Goal: Information Seeking & Learning: Learn about a topic

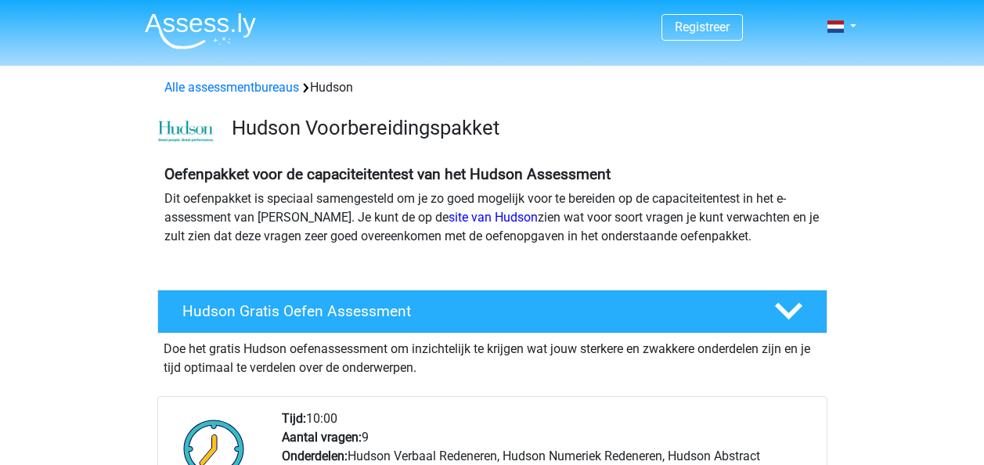
scroll to position [219, 0]
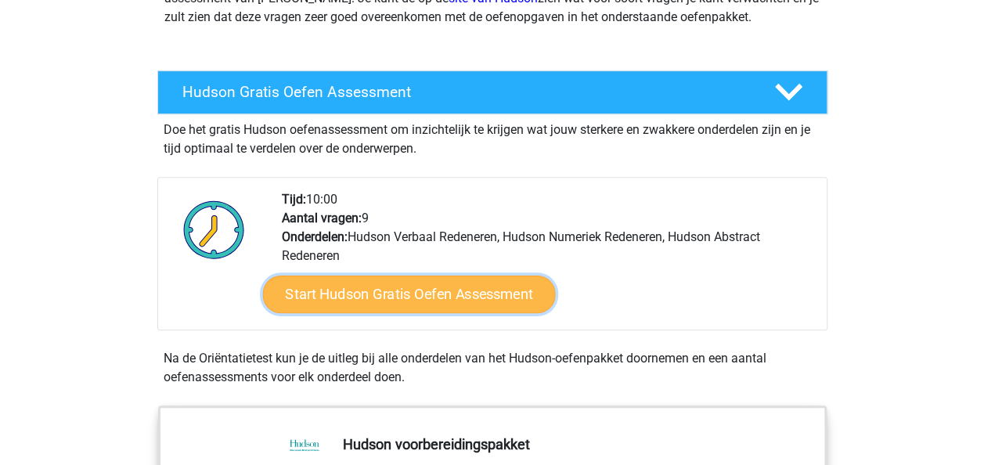
click at [472, 292] on link "Start Hudson Gratis Oefen Assessment" at bounding box center [408, 294] width 293 height 38
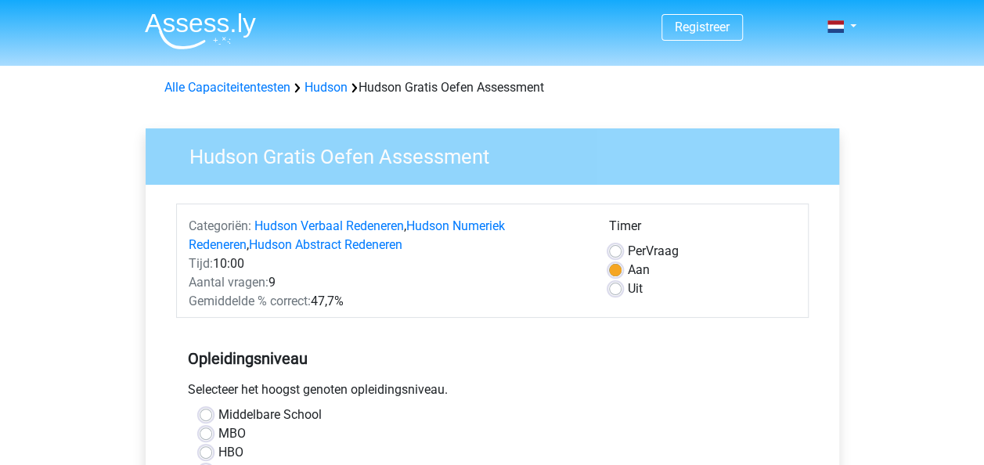
click at [628, 290] on label "Uit" at bounding box center [635, 288] width 15 height 19
click at [618, 290] on input "Uit" at bounding box center [615, 287] width 13 height 16
radio input "true"
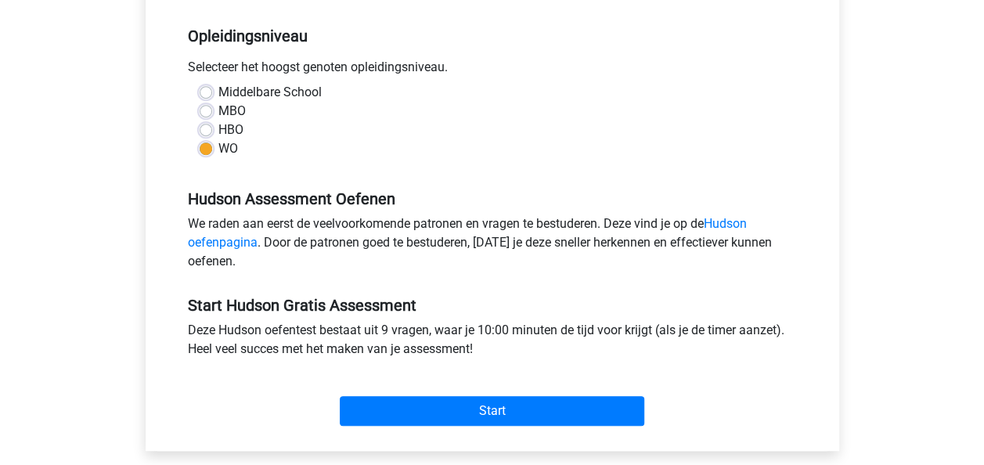
scroll to position [326, 0]
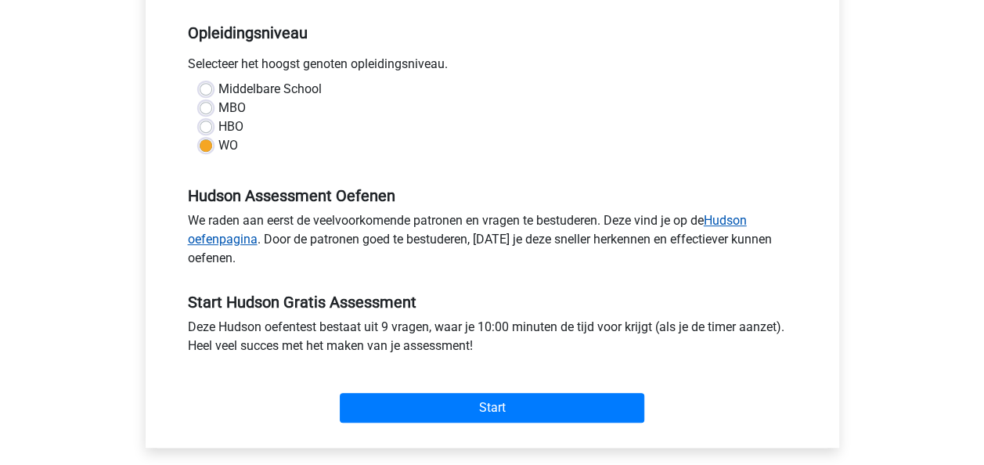
click at [745, 218] on link "Hudson oefenpagina" at bounding box center [467, 230] width 559 height 34
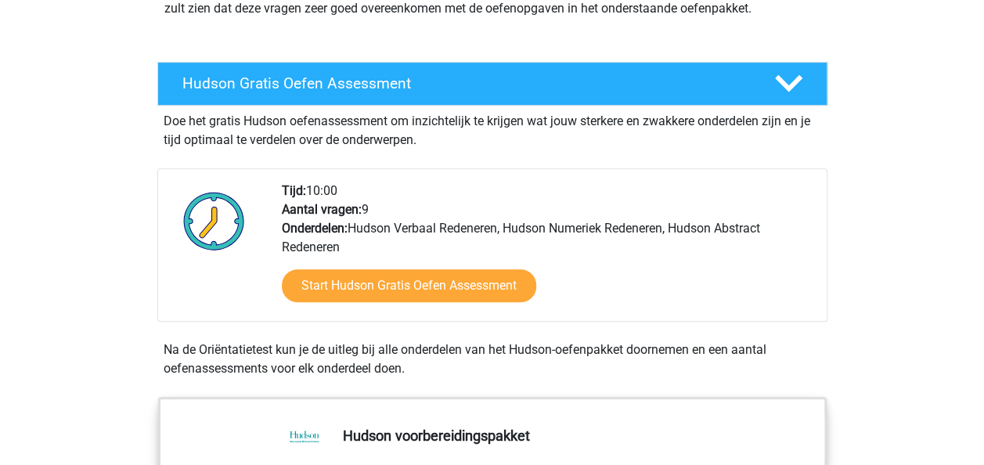
scroll to position [225, 0]
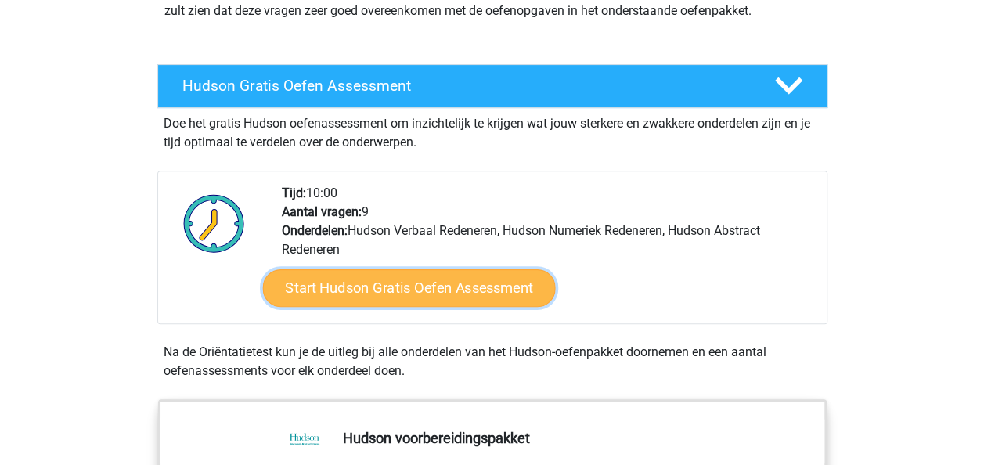
click at [376, 282] on link "Start Hudson Gratis Oefen Assessment" at bounding box center [408, 288] width 293 height 38
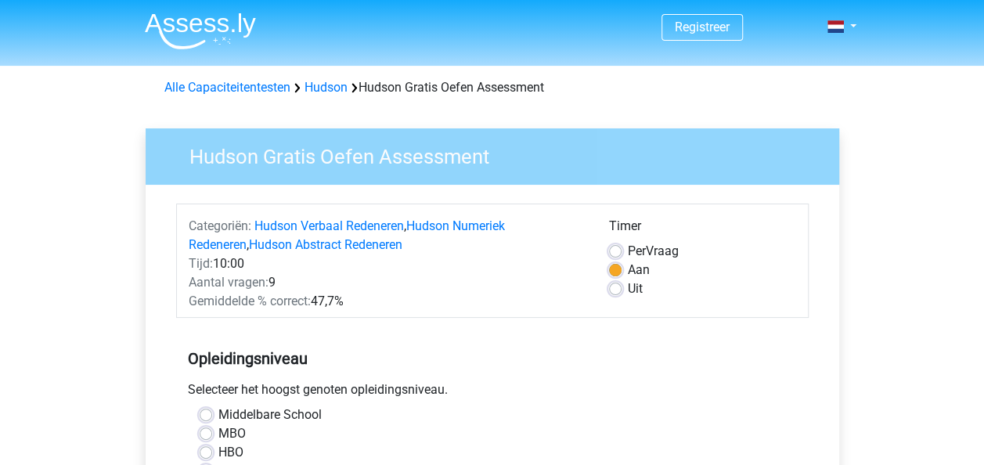
click at [628, 290] on label "Uit" at bounding box center [635, 288] width 15 height 19
click at [619, 290] on input "Uit" at bounding box center [615, 287] width 13 height 16
radio input "true"
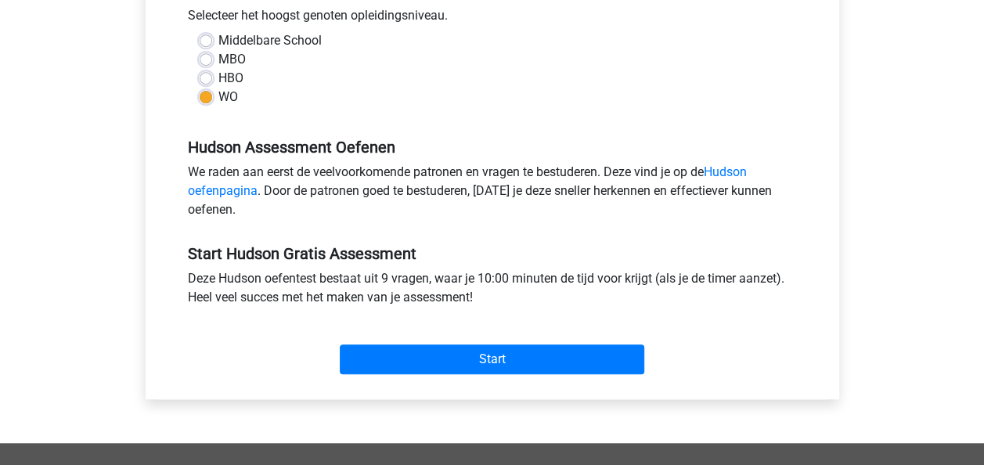
scroll to position [376, 0]
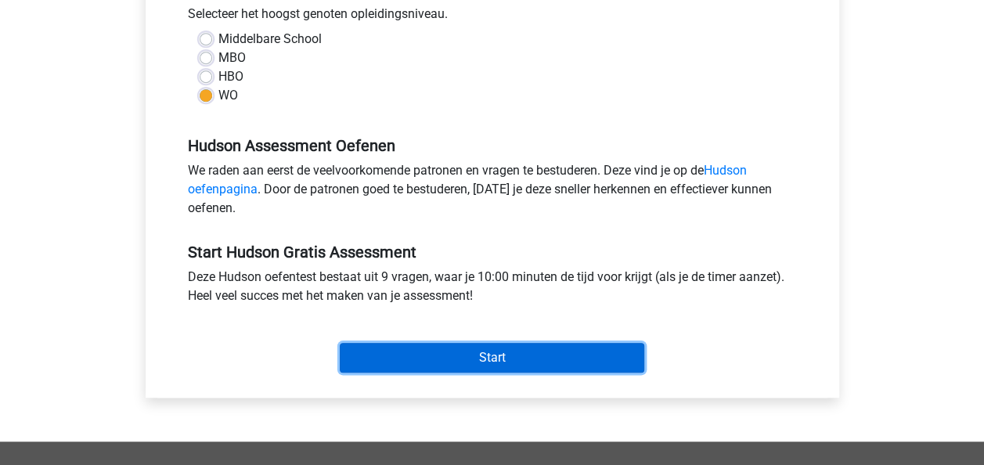
click at [495, 360] on input "Start" at bounding box center [492, 358] width 304 height 30
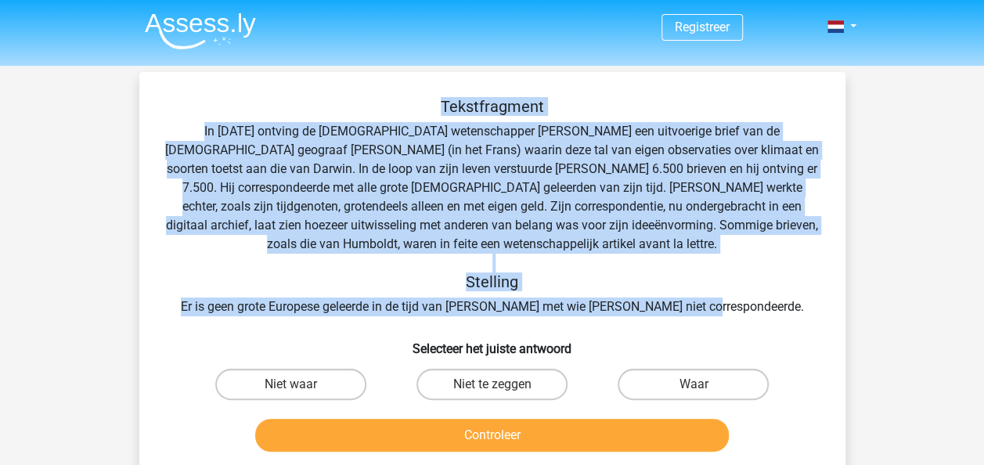
drag, startPoint x: 441, startPoint y: 103, endPoint x: 762, endPoint y: 308, distance: 380.8
click at [762, 308] on div "Tekstfragment In 1839 ontving de Engelse wetenschapper Charles Darwin een uitvo…" at bounding box center [492, 206] width 656 height 219
copy div "Tekstfragment In 1839 ontving de Engelse wetenschapper Charles Darwin een uitvo…"
click at [256, 142] on div "Tekstfragment In 1839 ontving de Engelse wetenschapper Charles Darwin een uitvo…" at bounding box center [492, 206] width 656 height 219
drag, startPoint x: 441, startPoint y: 100, endPoint x: 785, endPoint y: 308, distance: 402.0
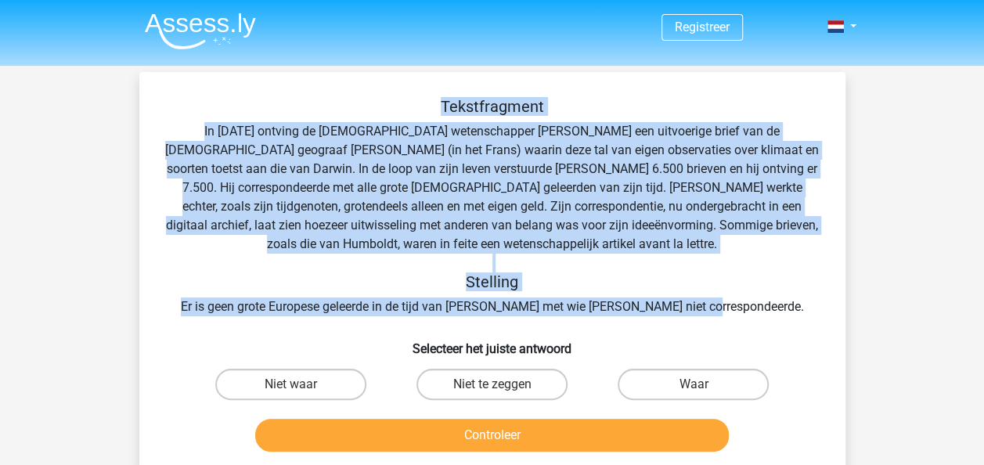
click at [785, 308] on div "Tekstfragment In 1839 ontving de Engelse wetenschapper Charles Darwin een uitvo…" at bounding box center [492, 206] width 656 height 219
copy div "Tekstfragment In 1839 ontving de Engelse wetenschapper Charles Darwin een uitvo…"
click at [773, 287] on h5 "Stelling" at bounding box center [492, 281] width 656 height 19
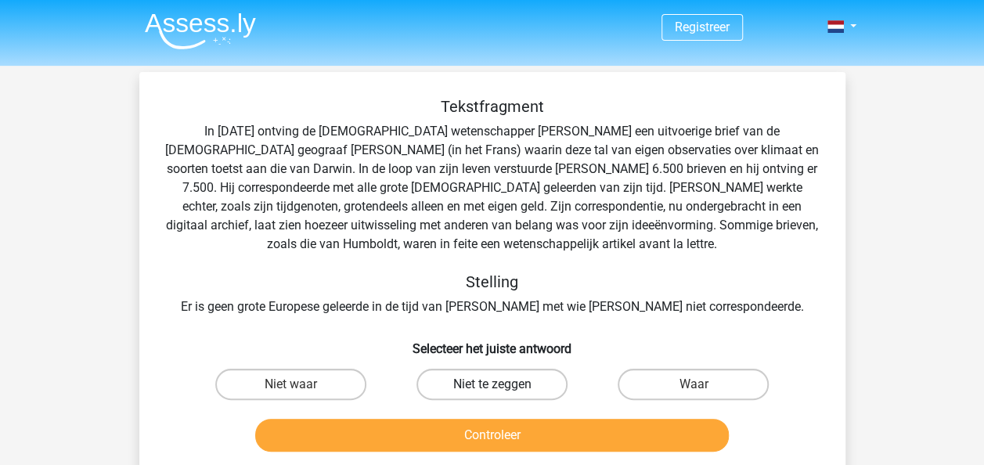
click at [526, 391] on label "Niet te zeggen" at bounding box center [491, 384] width 151 height 31
click at [502, 391] on input "Niet te zeggen" at bounding box center [496, 389] width 10 height 10
radio input "true"
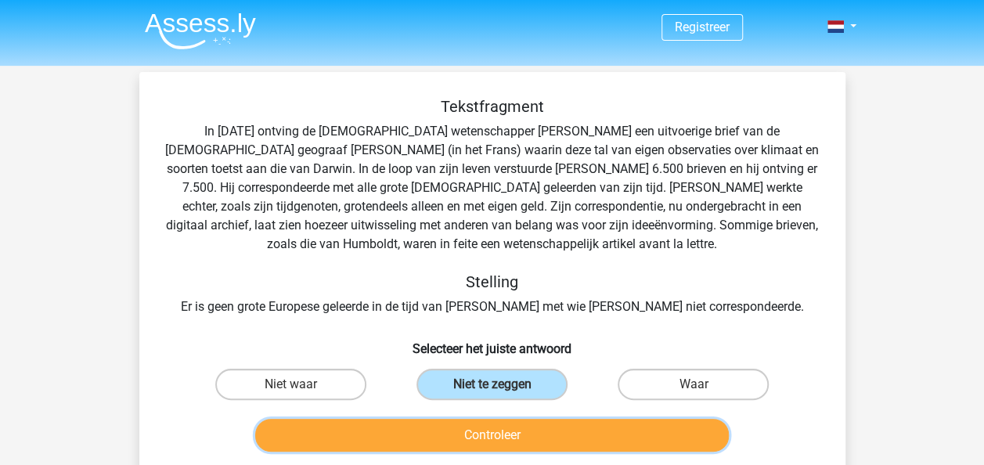
click at [520, 430] on button "Controleer" at bounding box center [491, 435] width 473 height 33
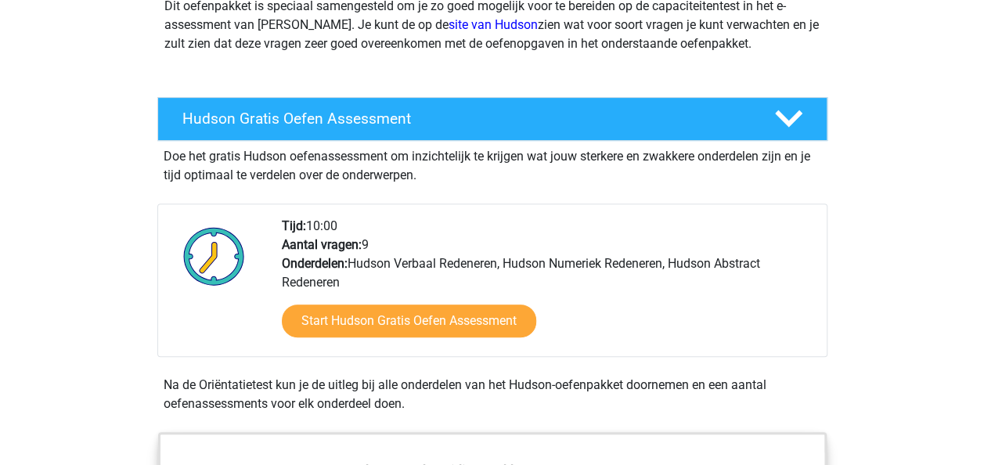
scroll to position [250, 0]
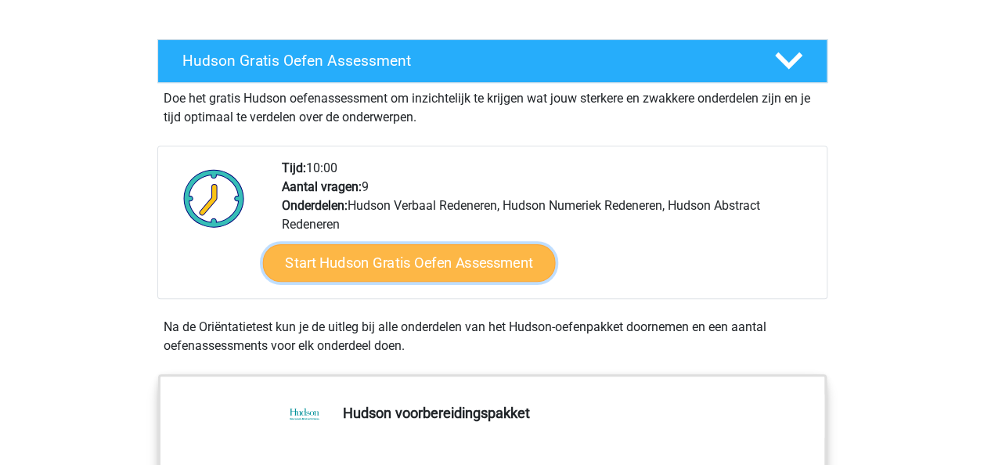
click at [459, 266] on link "Start Hudson Gratis Oefen Assessment" at bounding box center [408, 263] width 293 height 38
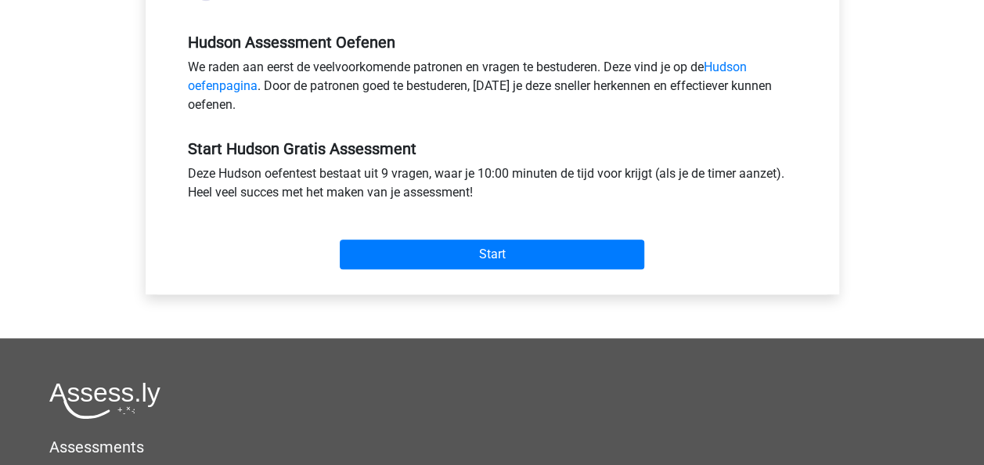
scroll to position [484, 0]
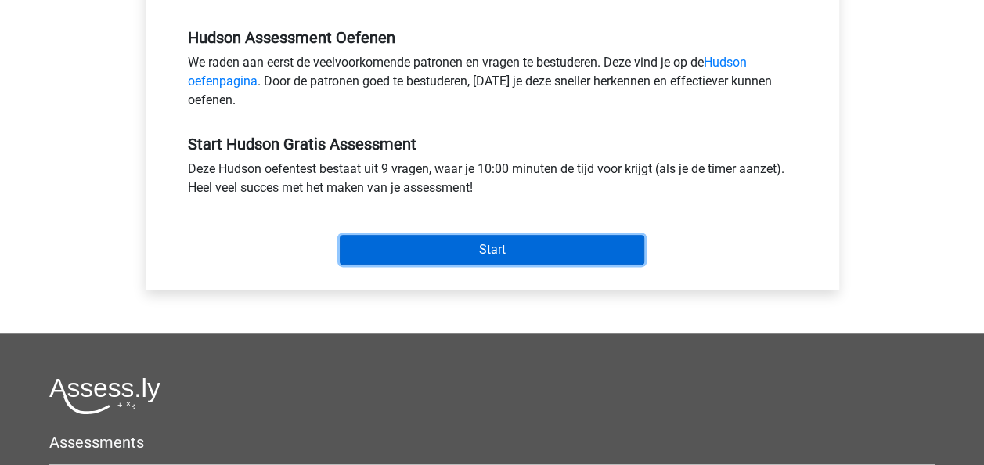
click at [533, 249] on input "Start" at bounding box center [492, 250] width 304 height 30
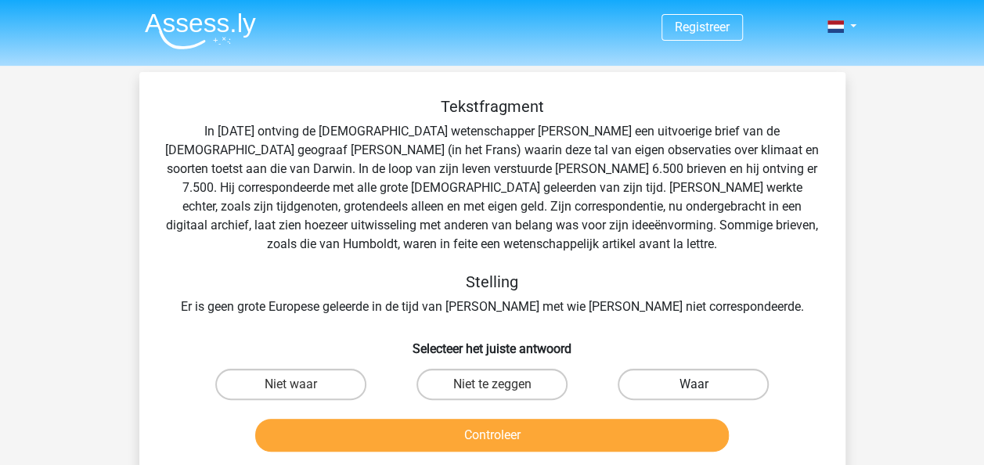
click at [669, 379] on label "Waar" at bounding box center [692, 384] width 151 height 31
click at [693, 384] on input "Waar" at bounding box center [698, 389] width 10 height 10
radio input "true"
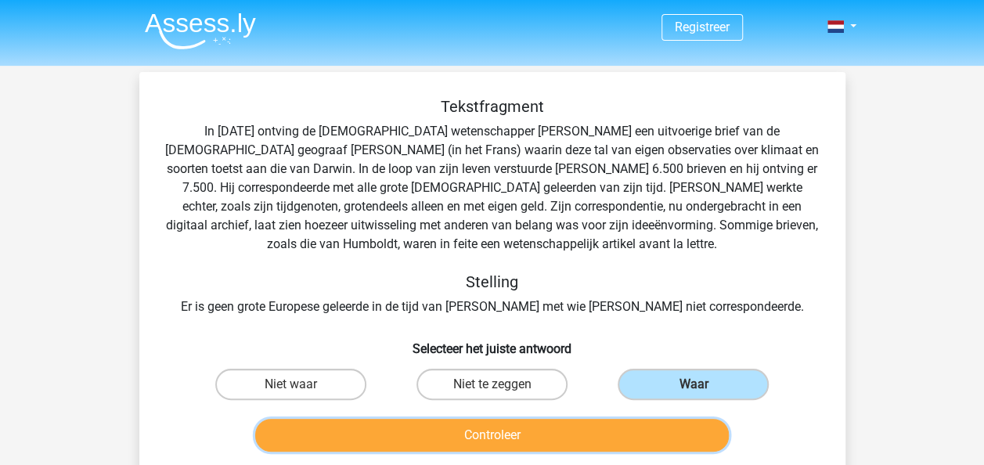
click at [523, 445] on button "Controleer" at bounding box center [491, 435] width 473 height 33
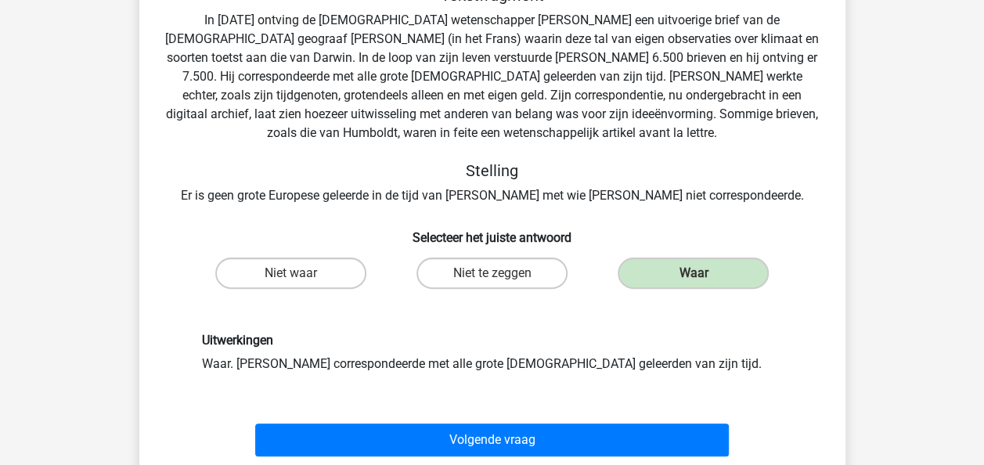
scroll to position [113, 0]
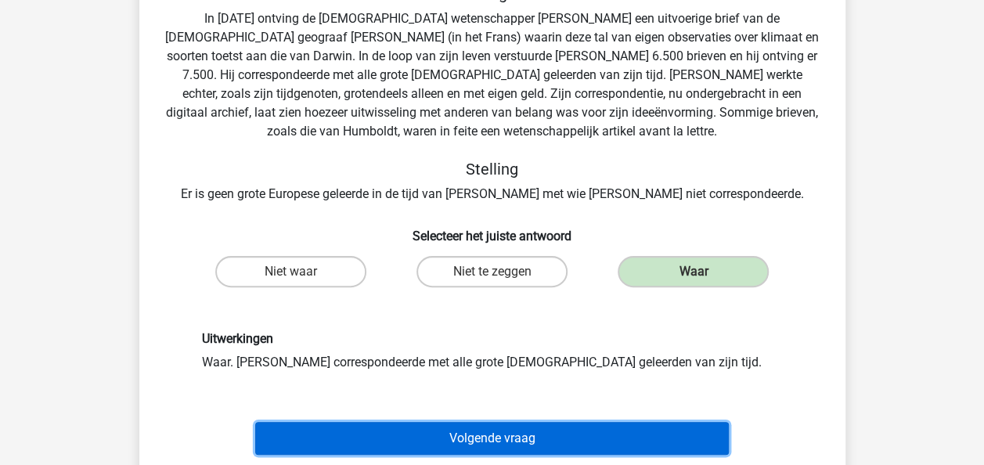
click at [485, 434] on button "Volgende vraag" at bounding box center [491, 438] width 473 height 33
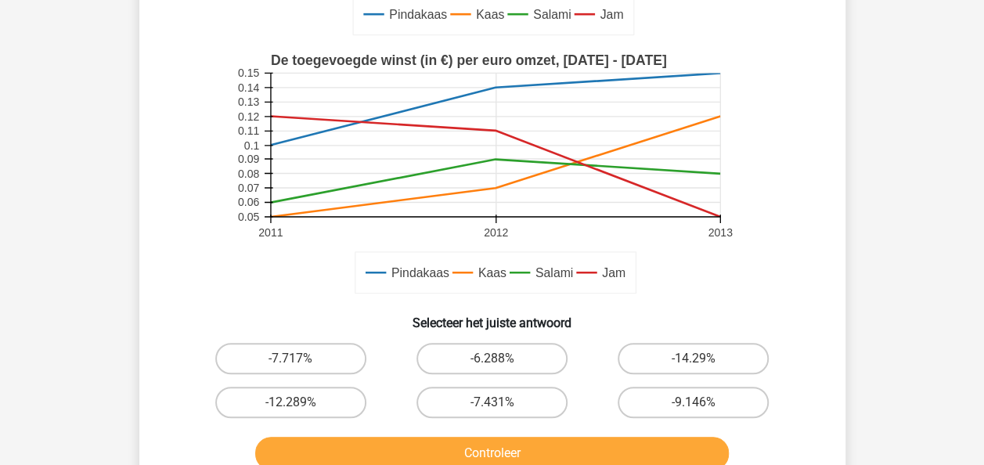
scroll to position [394, 0]
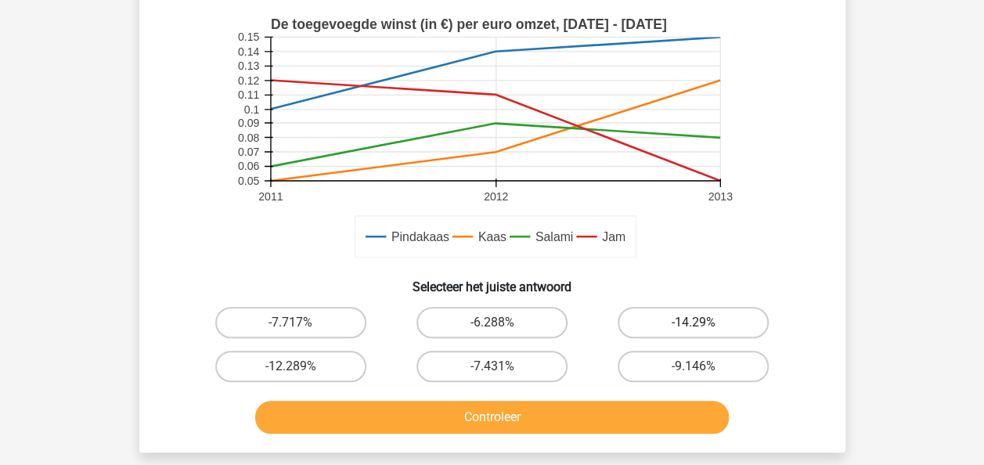
click at [743, 325] on label "-14.29%" at bounding box center [692, 322] width 151 height 31
click at [704, 325] on input "-14.29%" at bounding box center [698, 327] width 10 height 10
radio input "true"
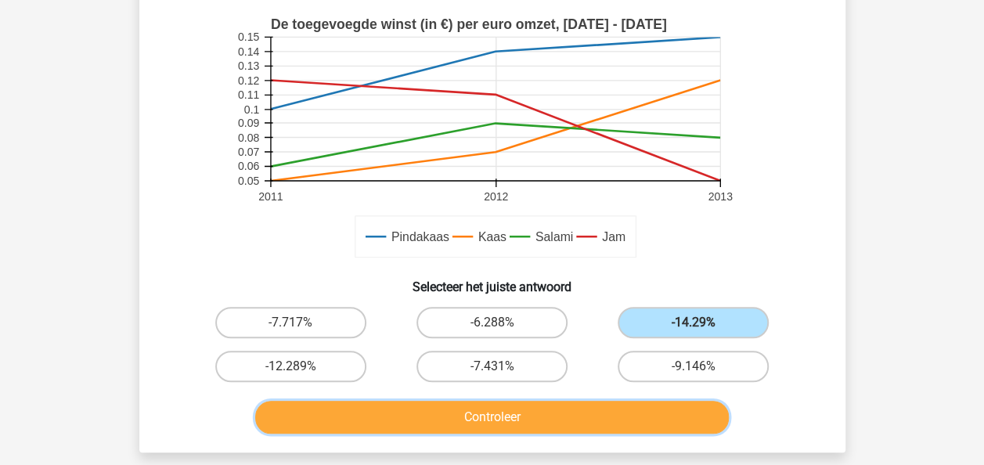
click at [581, 427] on button "Controleer" at bounding box center [491, 417] width 473 height 33
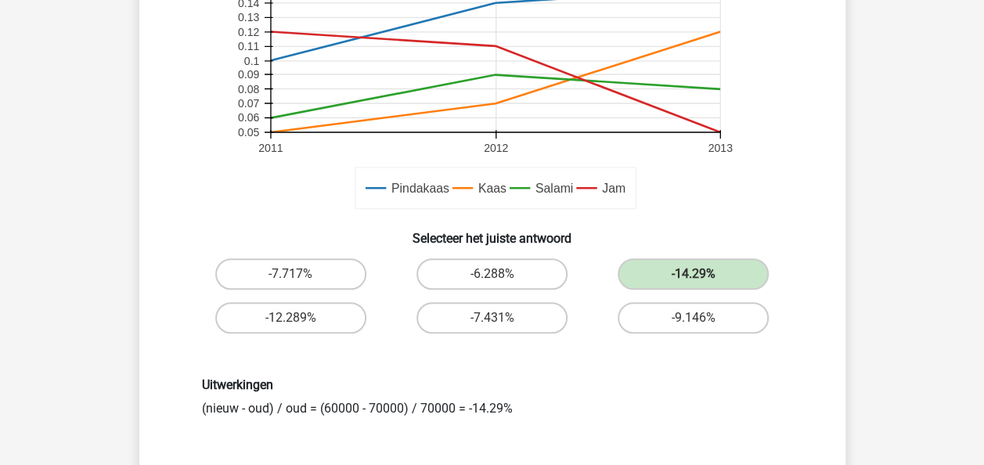
scroll to position [484, 0]
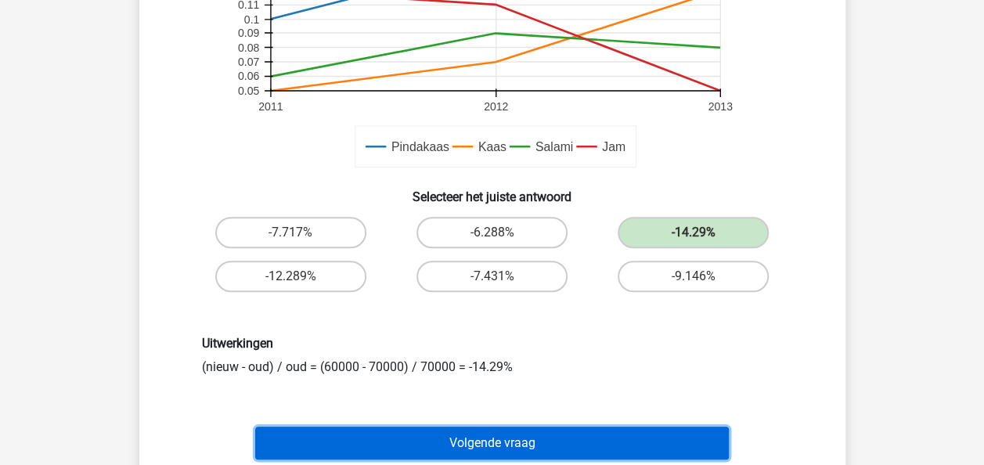
click at [506, 445] on button "Volgende vraag" at bounding box center [491, 443] width 473 height 33
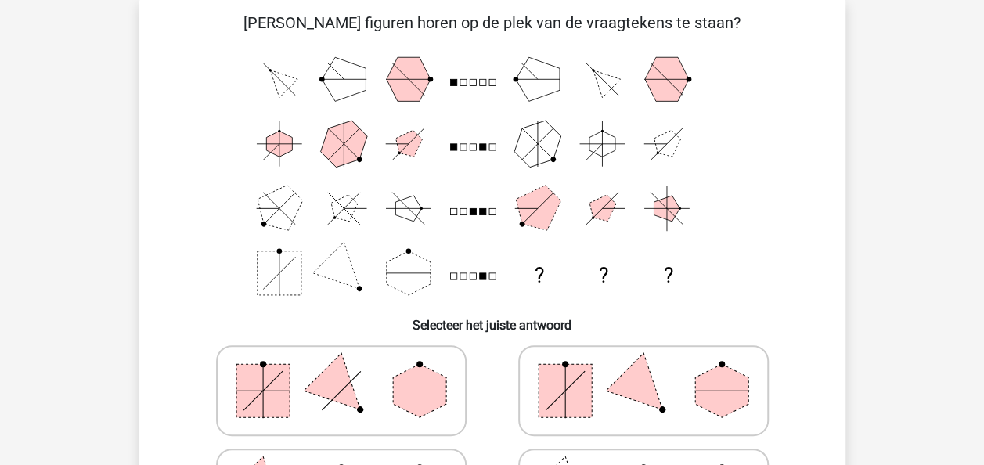
scroll to position [72, 0]
drag, startPoint x: 978, startPoint y: 146, endPoint x: 980, endPoint y: 137, distance: 9.5
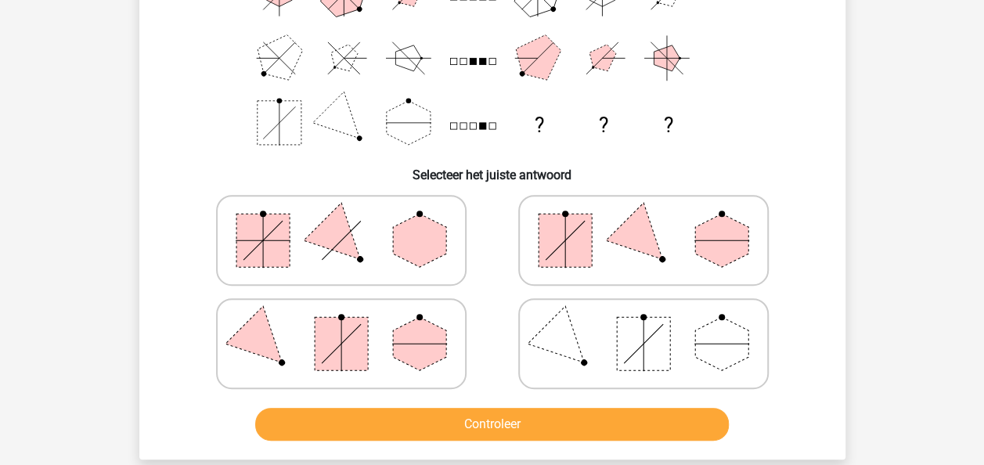
scroll to position [229, 0]
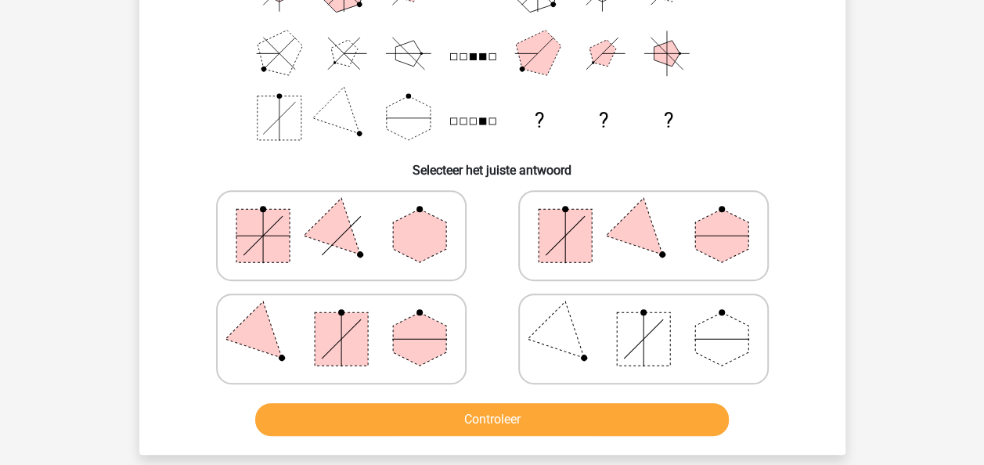
click at [585, 210] on rect at bounding box center [564, 235] width 53 height 53
click at [643, 210] on input "radio" at bounding box center [648, 211] width 10 height 10
radio input "true"
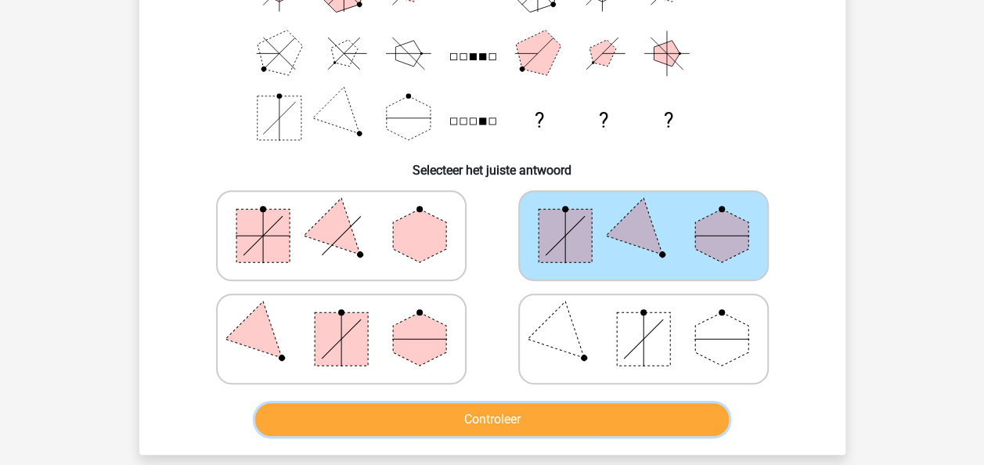
click at [538, 412] on button "Controleer" at bounding box center [491, 419] width 473 height 33
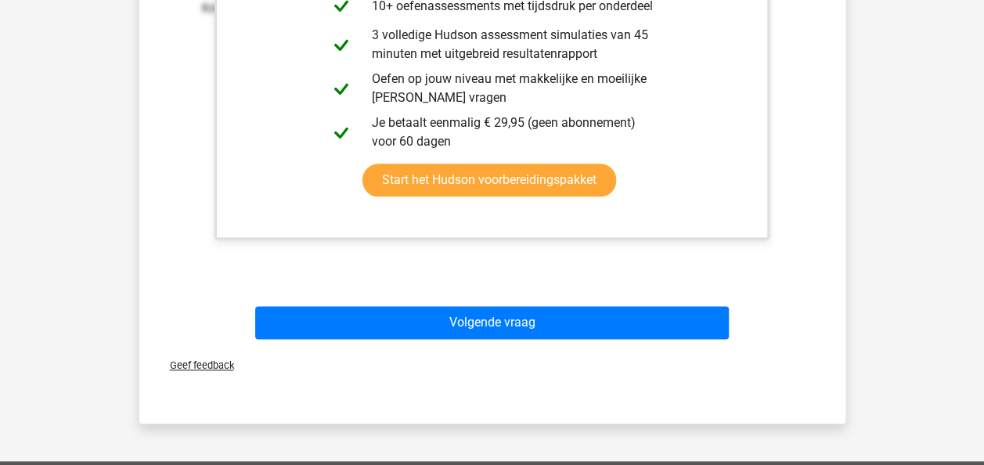
scroll to position [834, 0]
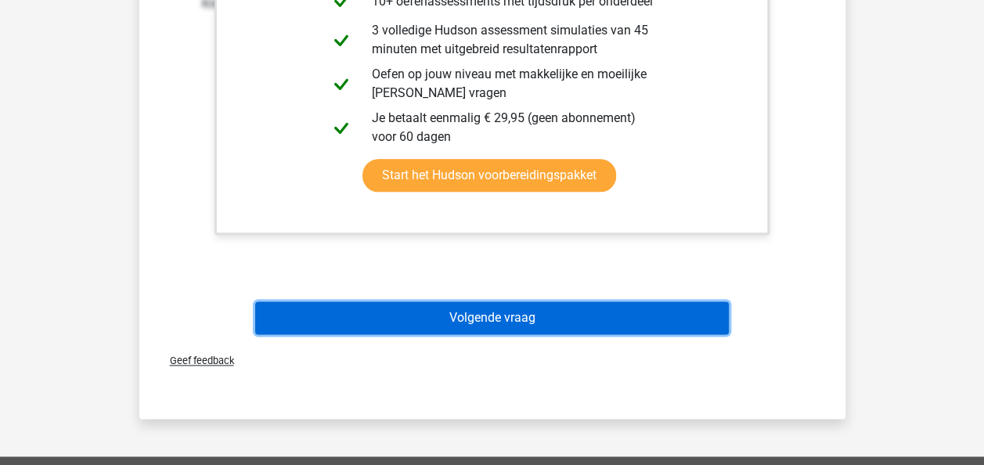
click at [493, 319] on button "Volgende vraag" at bounding box center [491, 317] width 473 height 33
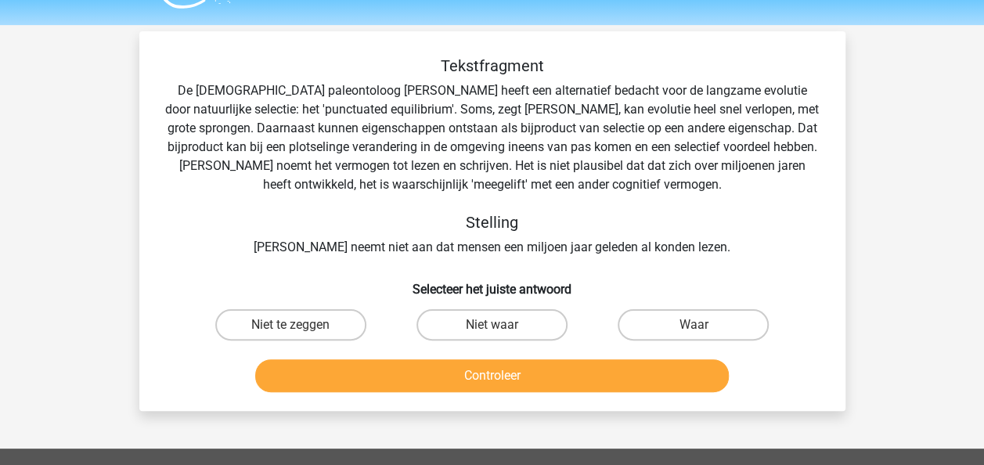
scroll to position [9, 0]
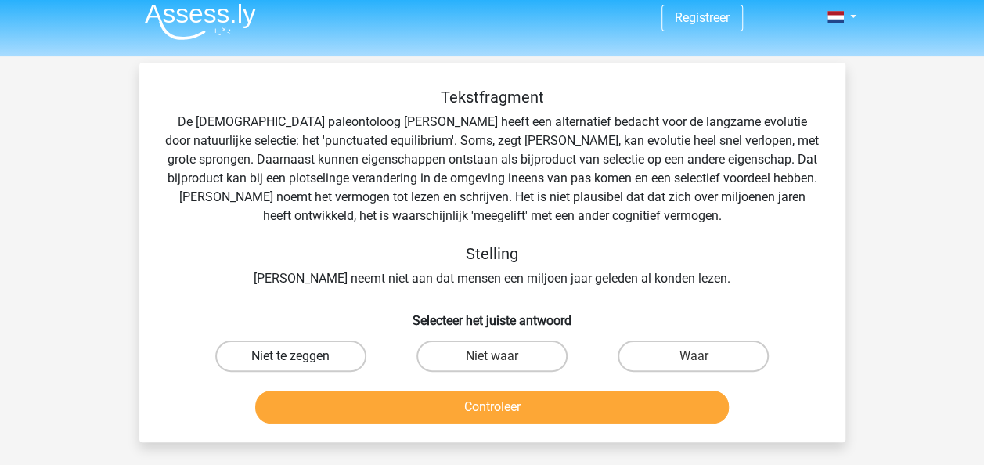
click at [333, 344] on label "Niet te zeggen" at bounding box center [290, 355] width 151 height 31
click at [301, 356] on input "Niet te zeggen" at bounding box center [295, 361] width 10 height 10
radio input "true"
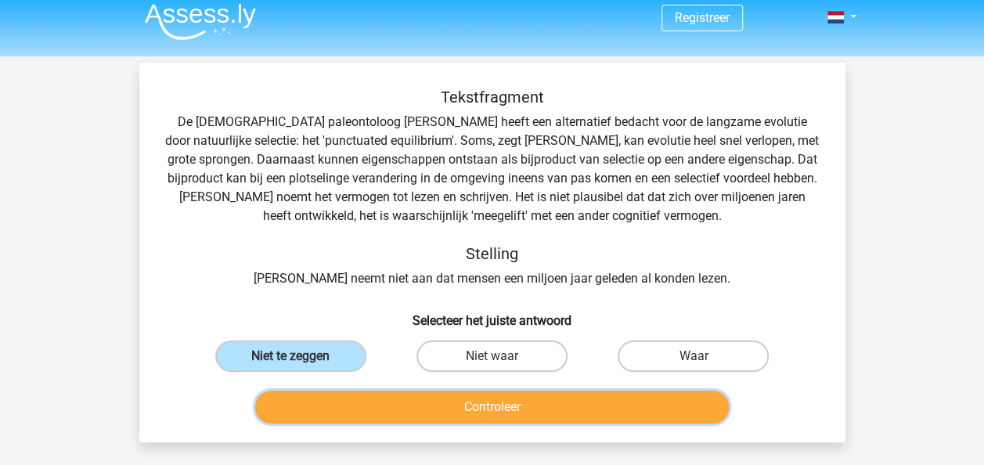
click at [386, 402] on button "Controleer" at bounding box center [491, 407] width 473 height 33
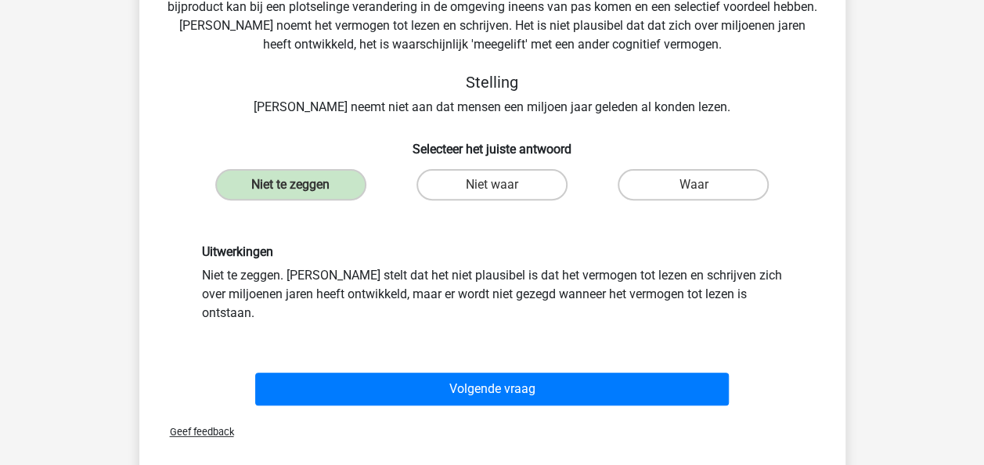
scroll to position [189, 0]
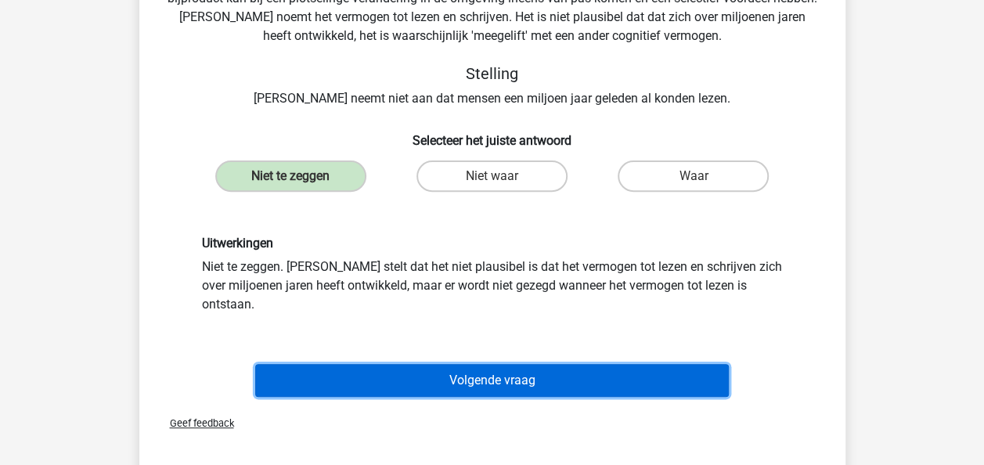
click at [557, 373] on button "Volgende vraag" at bounding box center [491, 380] width 473 height 33
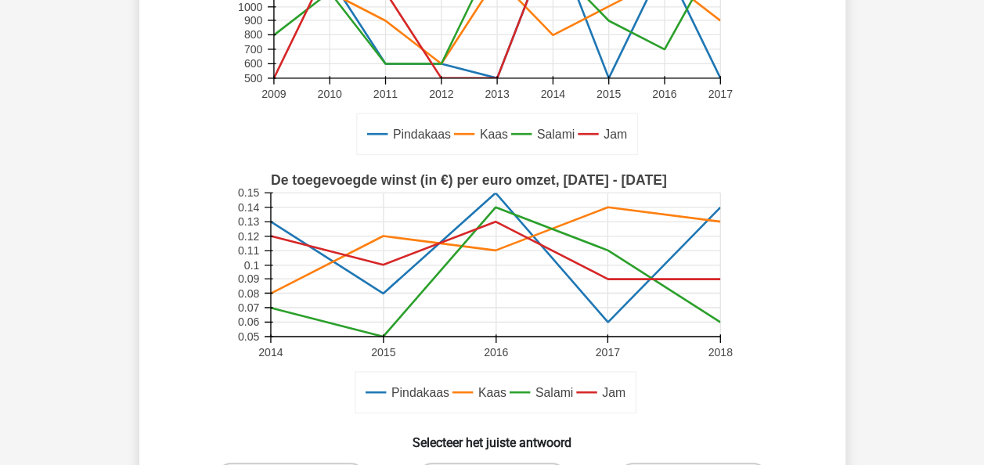
scroll to position [0, 0]
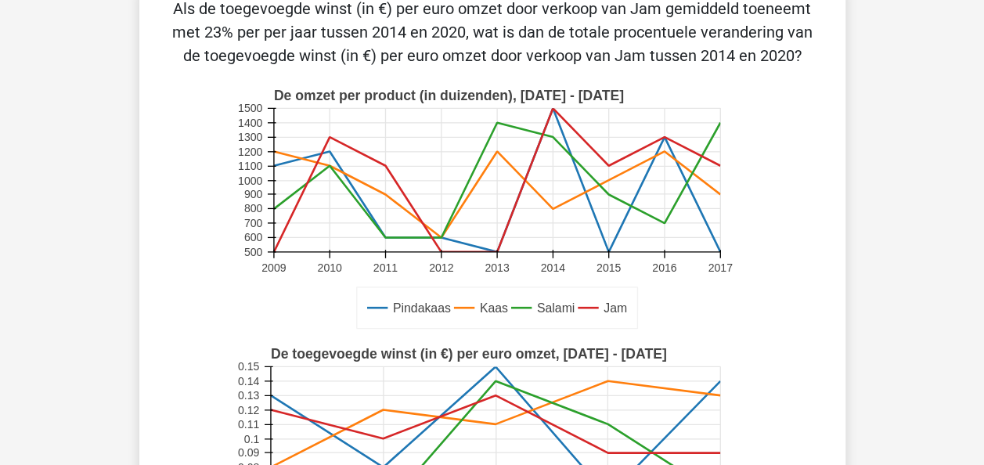
scroll to position [128, 0]
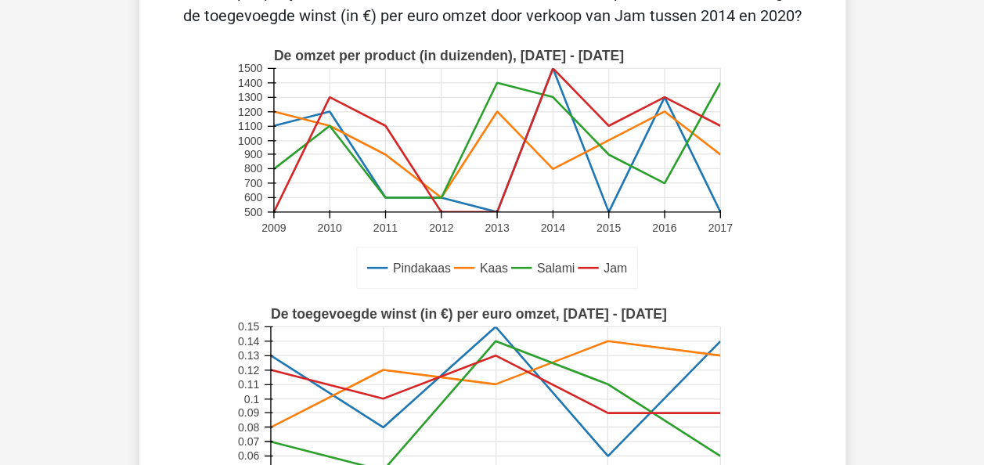
drag, startPoint x: 978, startPoint y: 168, endPoint x: 979, endPoint y: 149, distance: 19.6
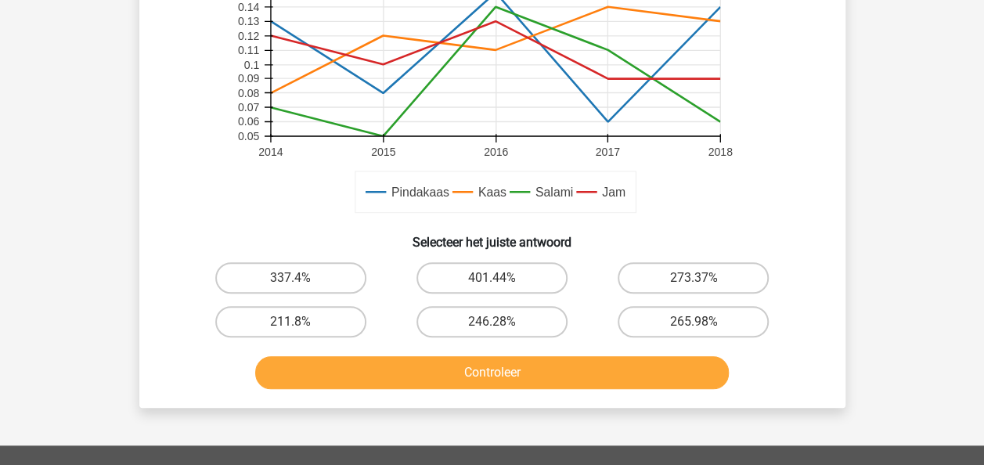
scroll to position [465, 0]
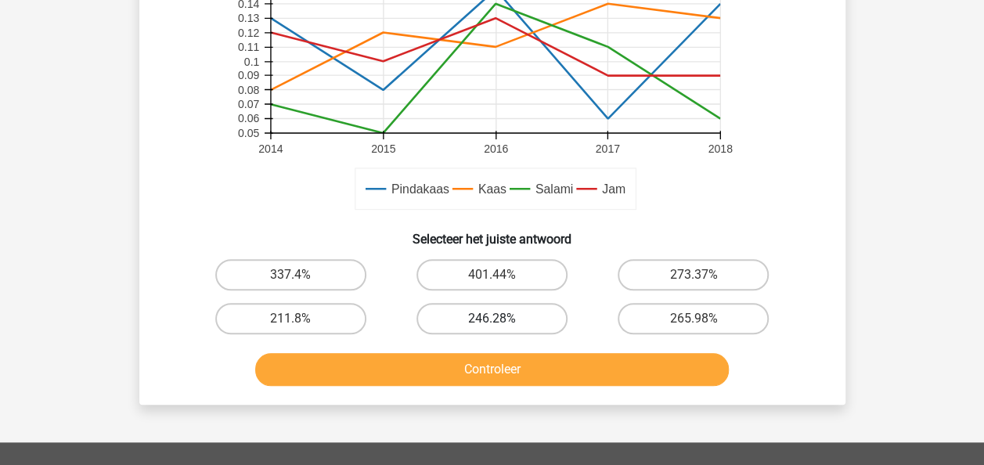
click at [524, 321] on label "246.28%" at bounding box center [491, 318] width 151 height 31
click at [502, 321] on input "246.28%" at bounding box center [496, 324] width 10 height 10
radio input "true"
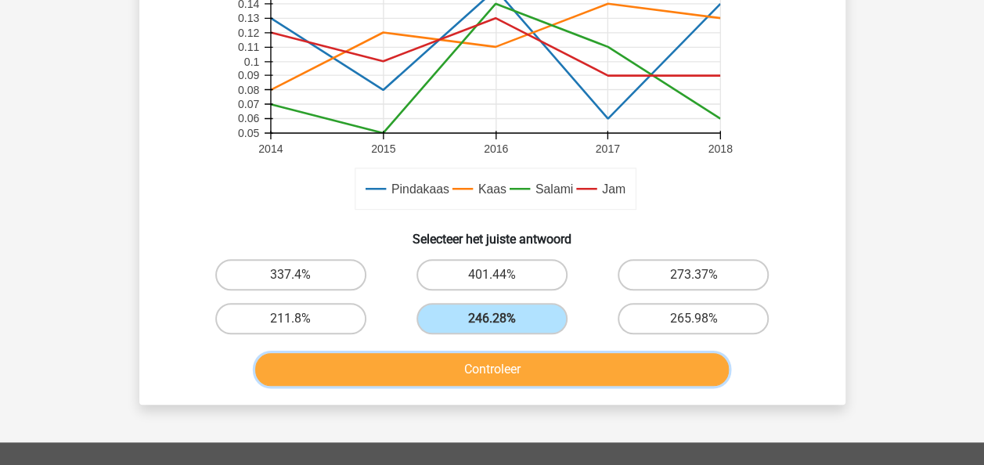
click at [551, 376] on button "Controleer" at bounding box center [491, 369] width 473 height 33
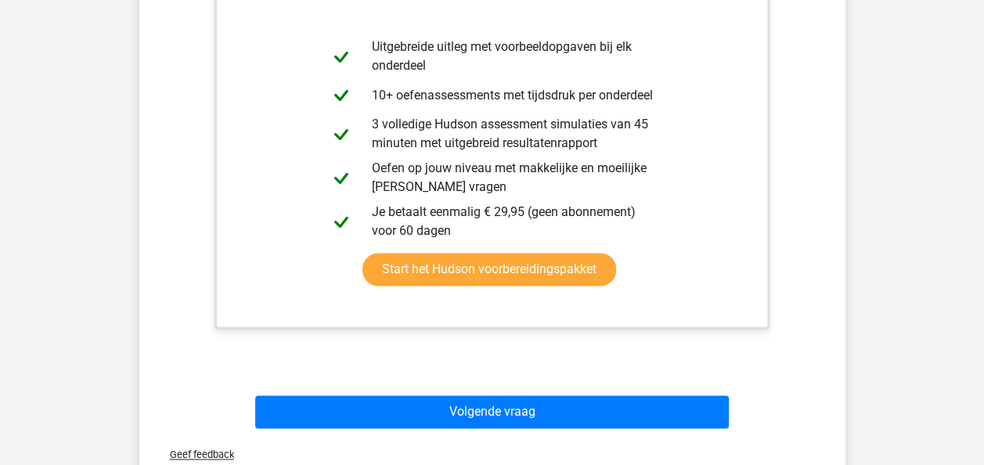
scroll to position [931, 0]
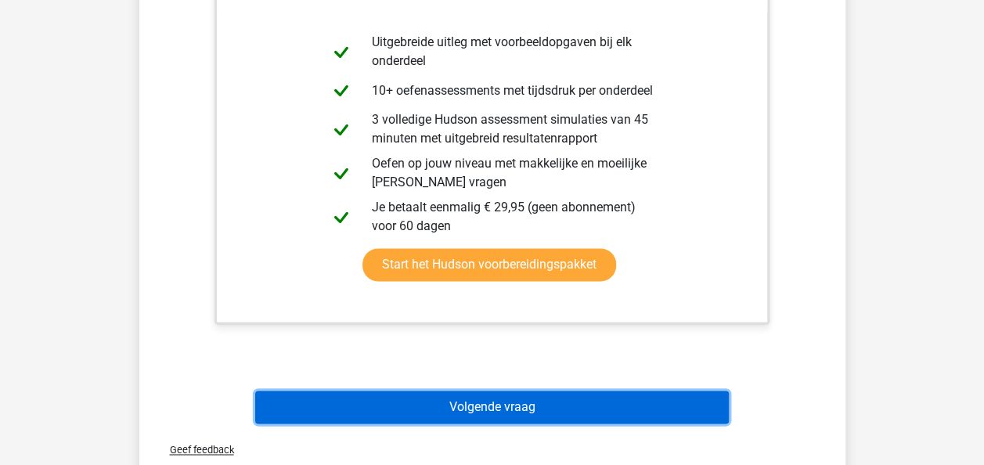
click at [587, 411] on button "Volgende vraag" at bounding box center [491, 407] width 473 height 33
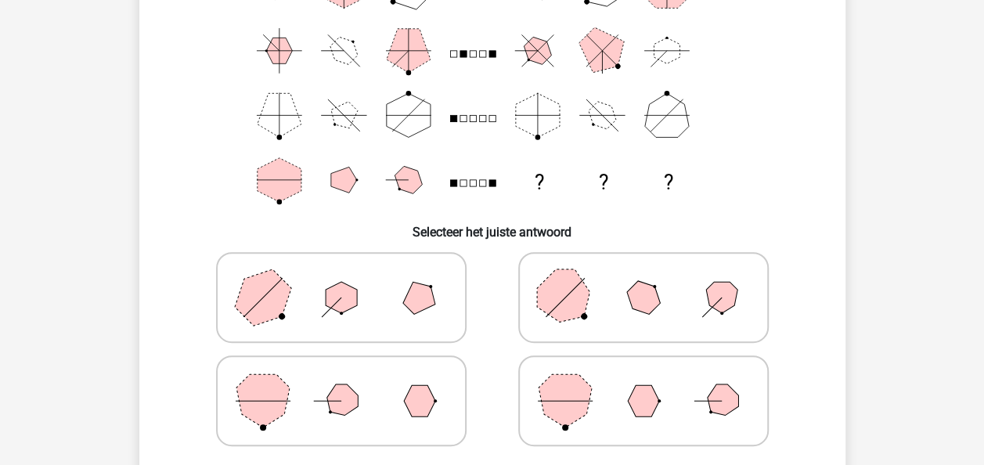
scroll to position [166, 0]
click at [356, 406] on polygon at bounding box center [341, 402] width 45 height 45
click at [351, 382] on input "radio" at bounding box center [346, 377] width 10 height 10
radio input "true"
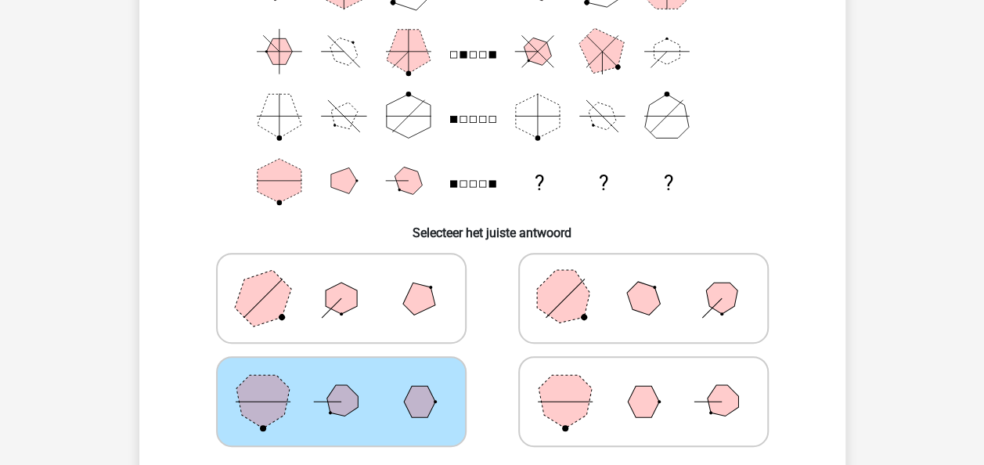
scroll to position [572, 0]
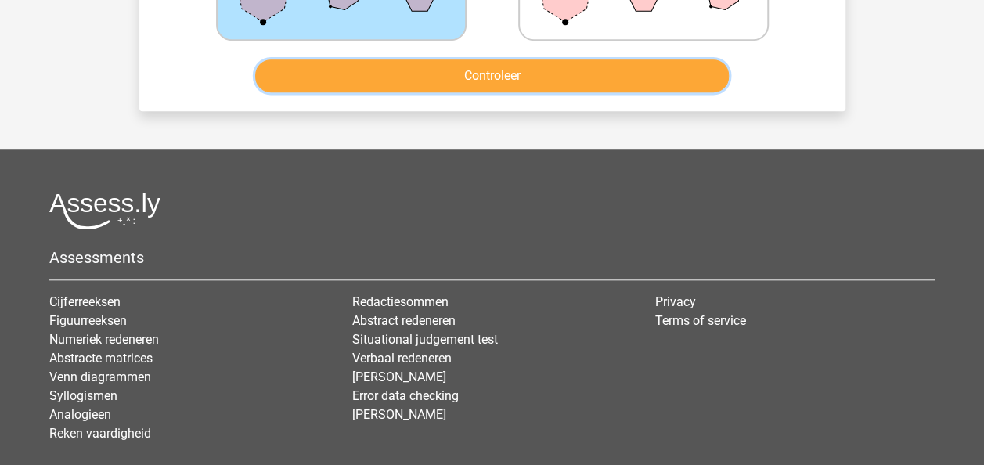
click at [652, 85] on button "Controleer" at bounding box center [491, 75] width 473 height 33
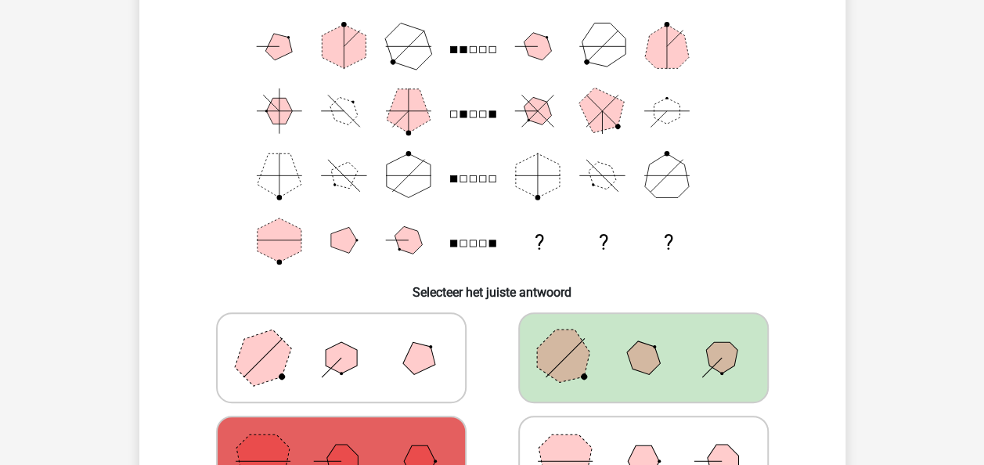
scroll to position [108, 0]
drag, startPoint x: 981, startPoint y: 133, endPoint x: 988, endPoint y: 152, distance: 19.8
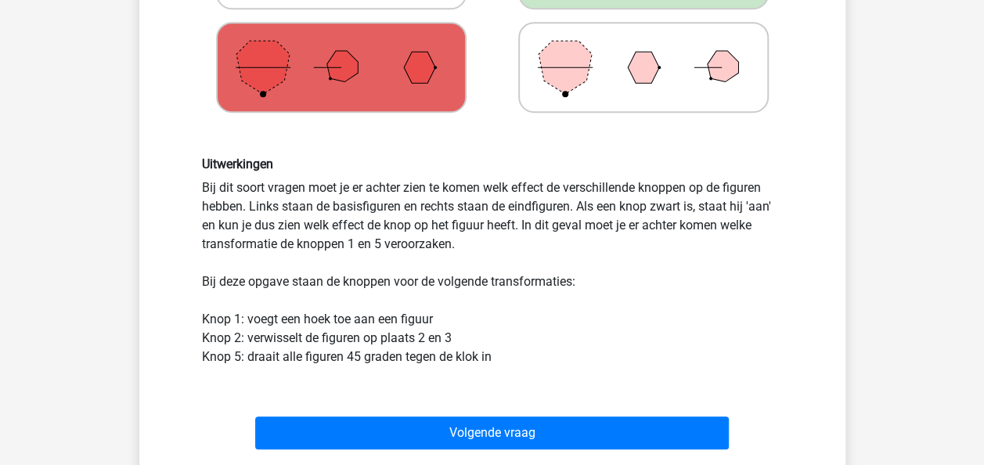
scroll to position [532, 0]
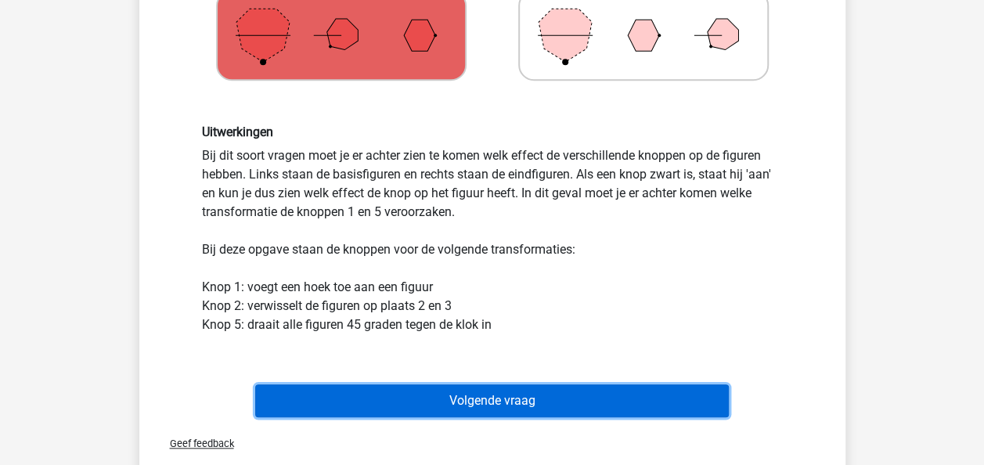
click at [603, 405] on button "Volgende vraag" at bounding box center [491, 400] width 473 height 33
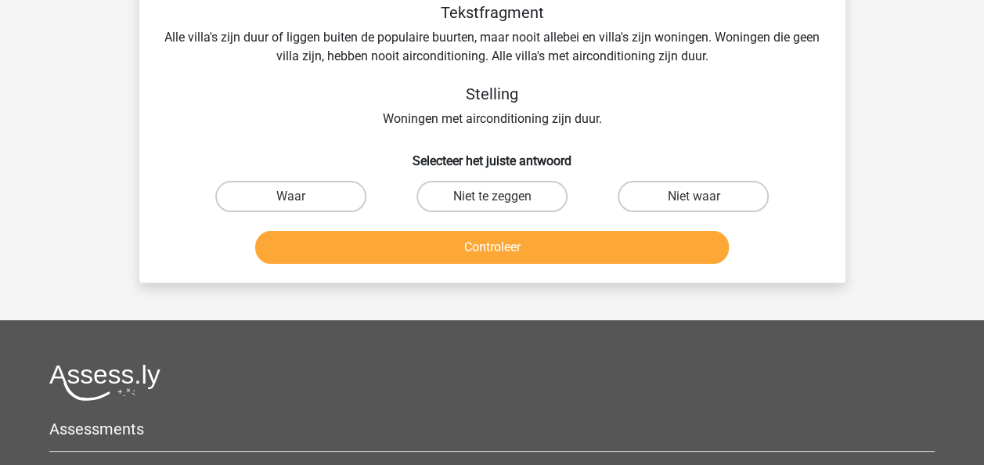
scroll to position [72, 0]
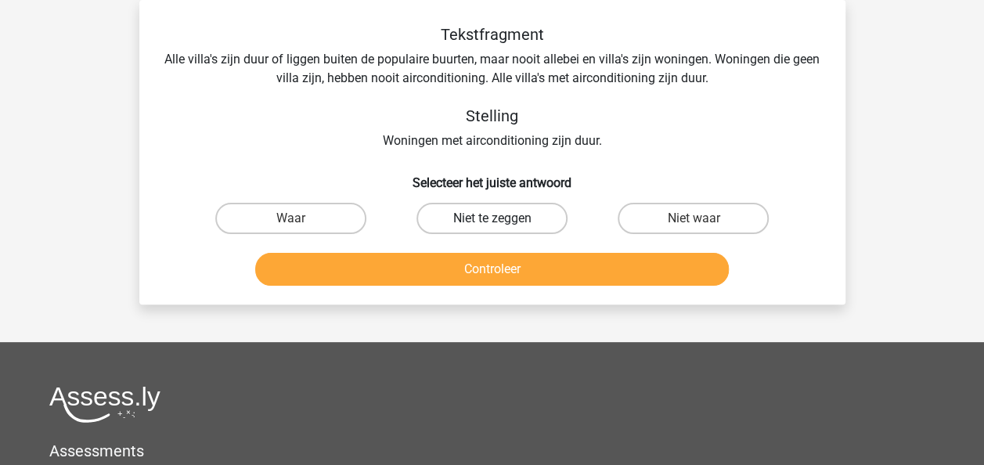
click at [497, 216] on label "Niet te zeggen" at bounding box center [491, 218] width 151 height 31
click at [497, 218] on input "Niet te zeggen" at bounding box center [496, 223] width 10 height 10
radio input "true"
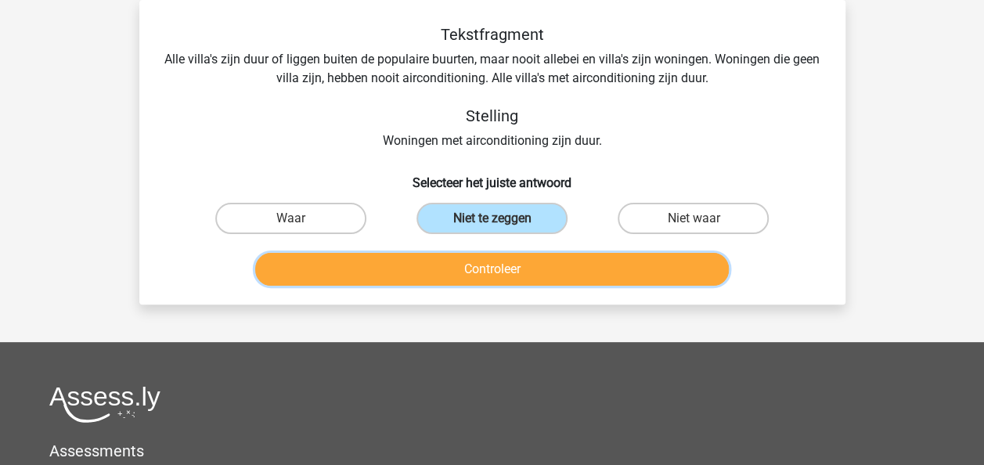
click at [496, 276] on button "Controleer" at bounding box center [491, 269] width 473 height 33
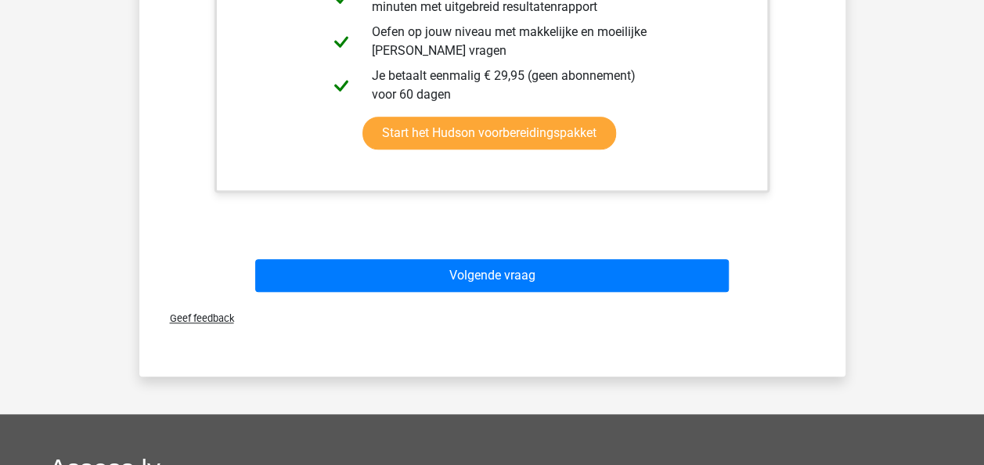
scroll to position [574, 0]
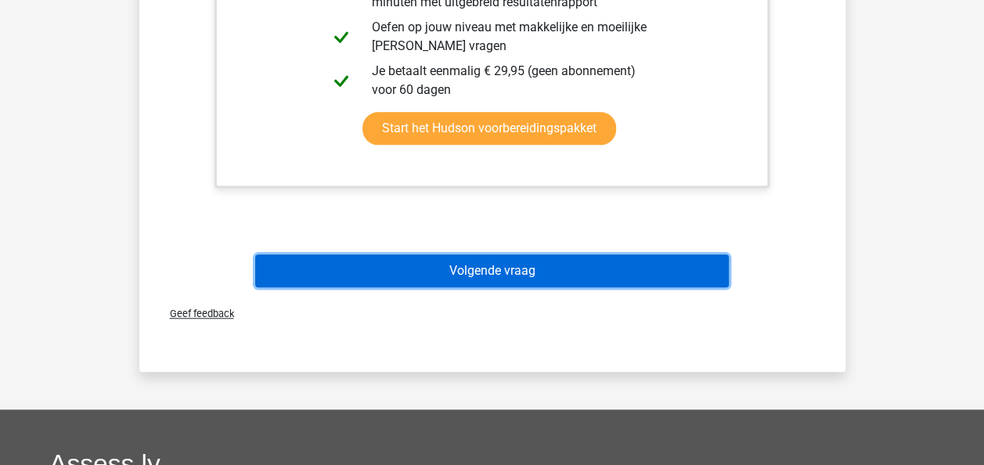
click at [638, 277] on button "Volgende vraag" at bounding box center [491, 270] width 473 height 33
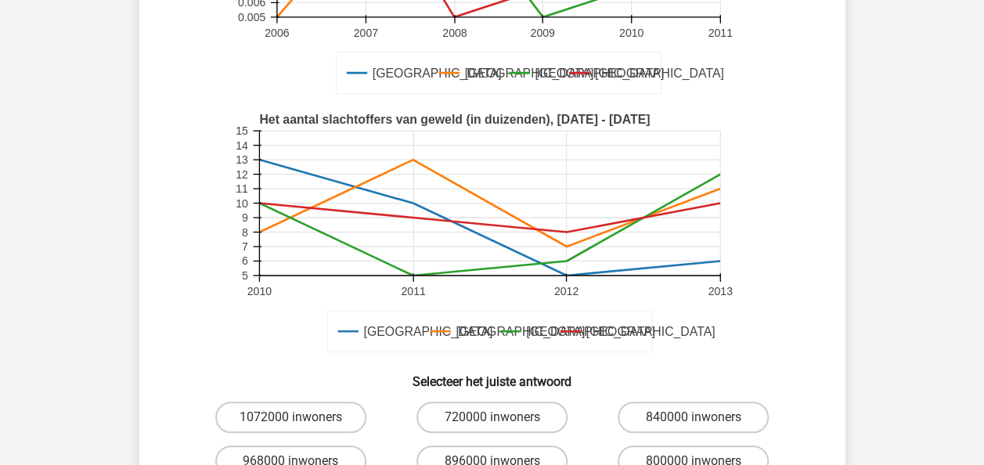
scroll to position [265, 0]
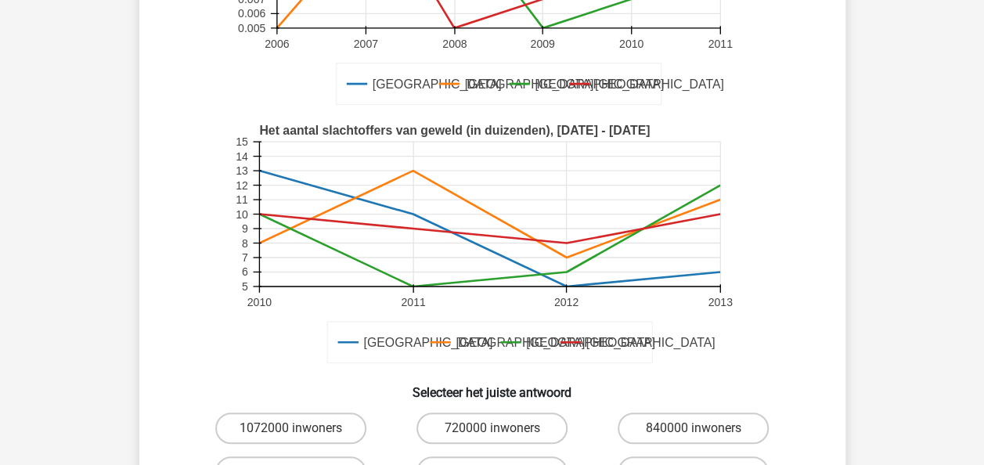
drag, startPoint x: 981, startPoint y: 203, endPoint x: 998, endPoint y: 257, distance: 55.7
click at [983, 257] on html "Registreer" at bounding box center [492, 371] width 984 height 1273
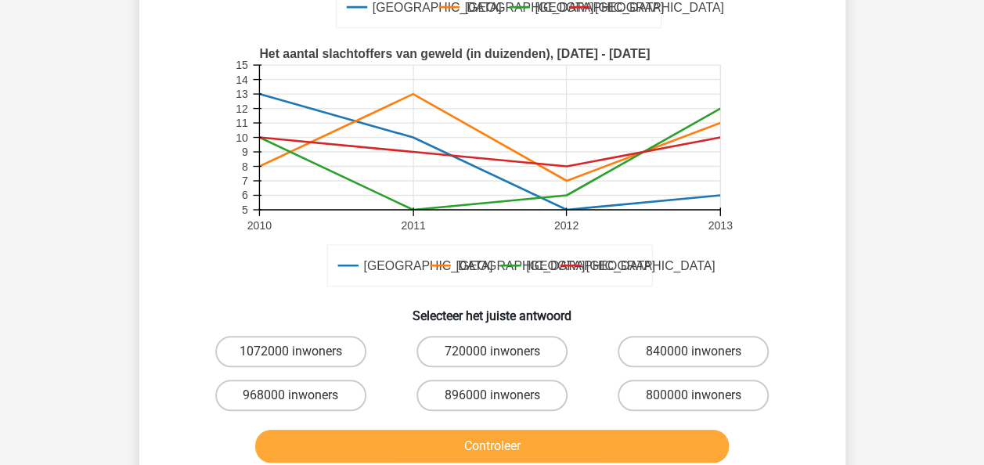
scroll to position [352, 0]
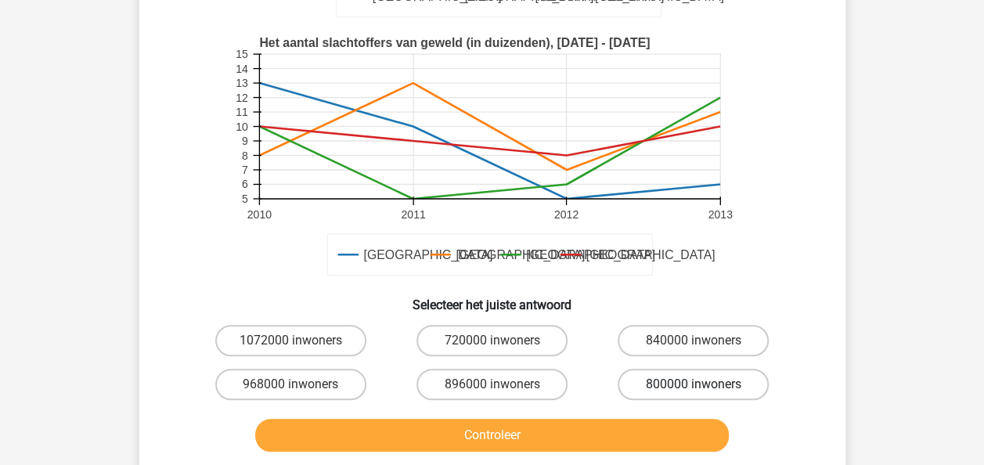
click at [692, 385] on label "800000 inwoners" at bounding box center [692, 384] width 151 height 31
click at [693, 385] on input "800000 inwoners" at bounding box center [698, 389] width 10 height 10
radio input "true"
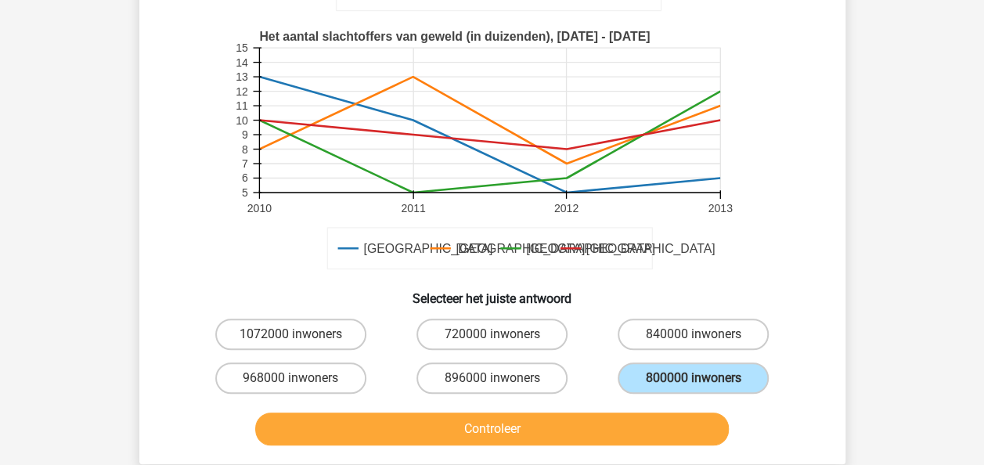
scroll to position [414, 0]
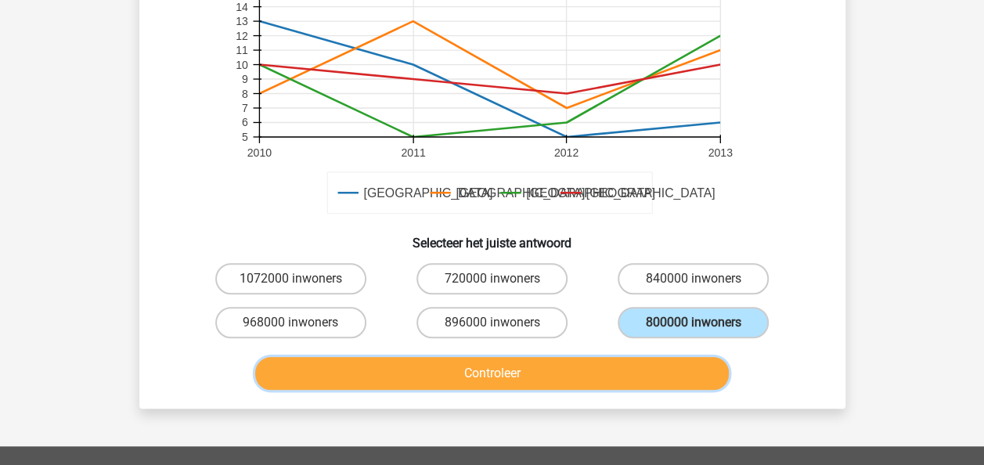
click at [639, 376] on button "Controleer" at bounding box center [491, 373] width 473 height 33
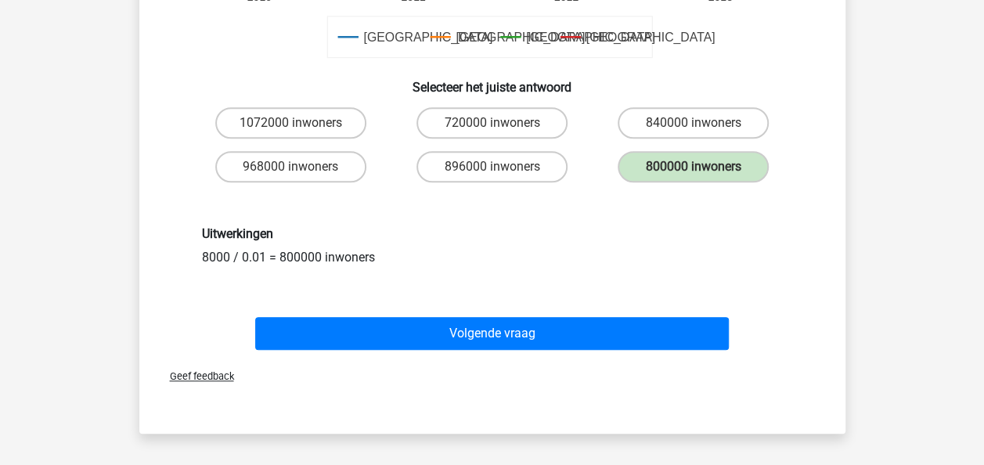
scroll to position [574, 0]
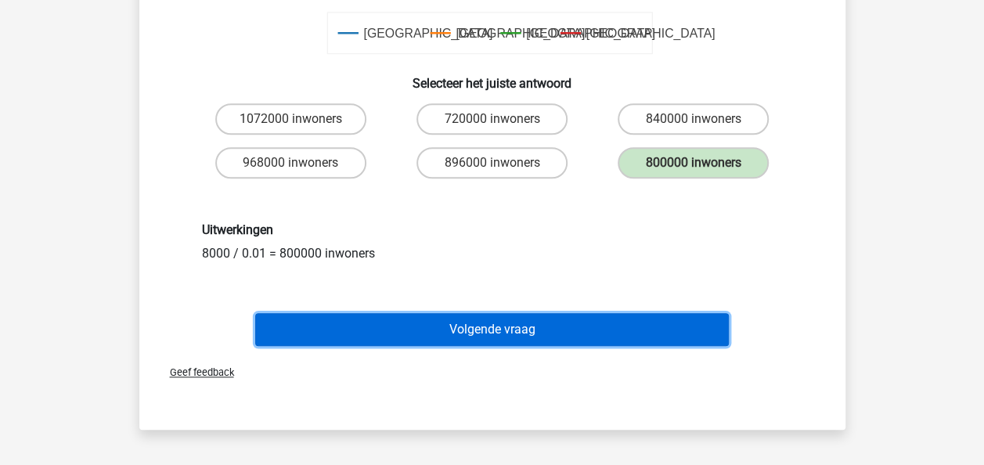
click at [563, 335] on button "Volgende vraag" at bounding box center [491, 329] width 473 height 33
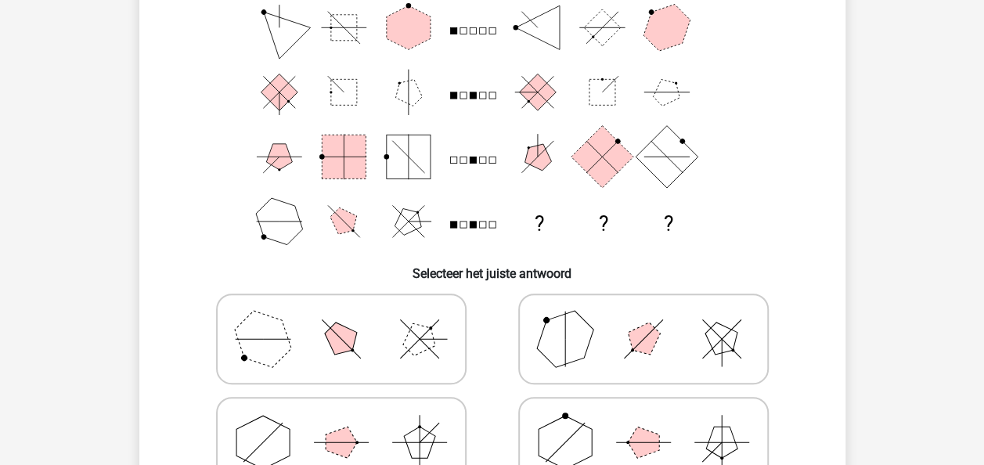
scroll to position [205, 0]
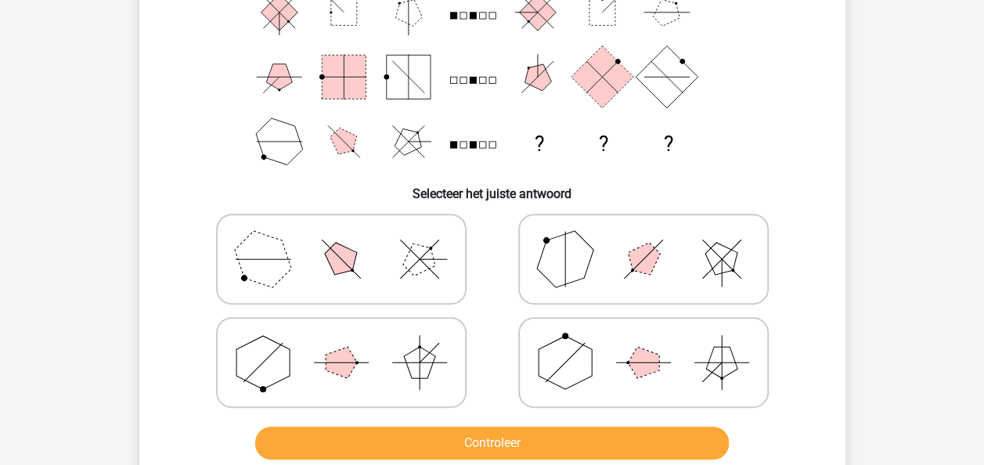
click at [711, 266] on polygon at bounding box center [721, 259] width 45 height 45
click at [653, 239] on input "radio" at bounding box center [648, 234] width 10 height 10
radio input "true"
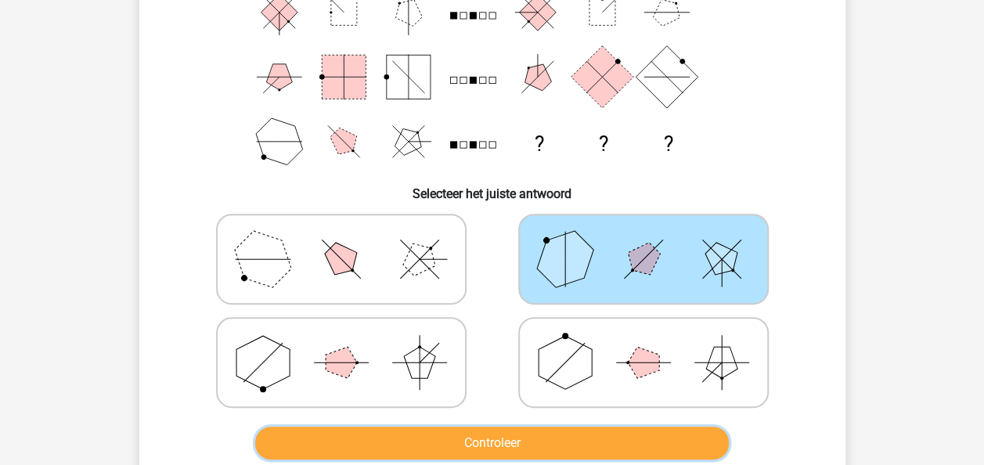
click at [549, 448] on button "Controleer" at bounding box center [491, 443] width 473 height 33
